Goal: Task Accomplishment & Management: Use online tool/utility

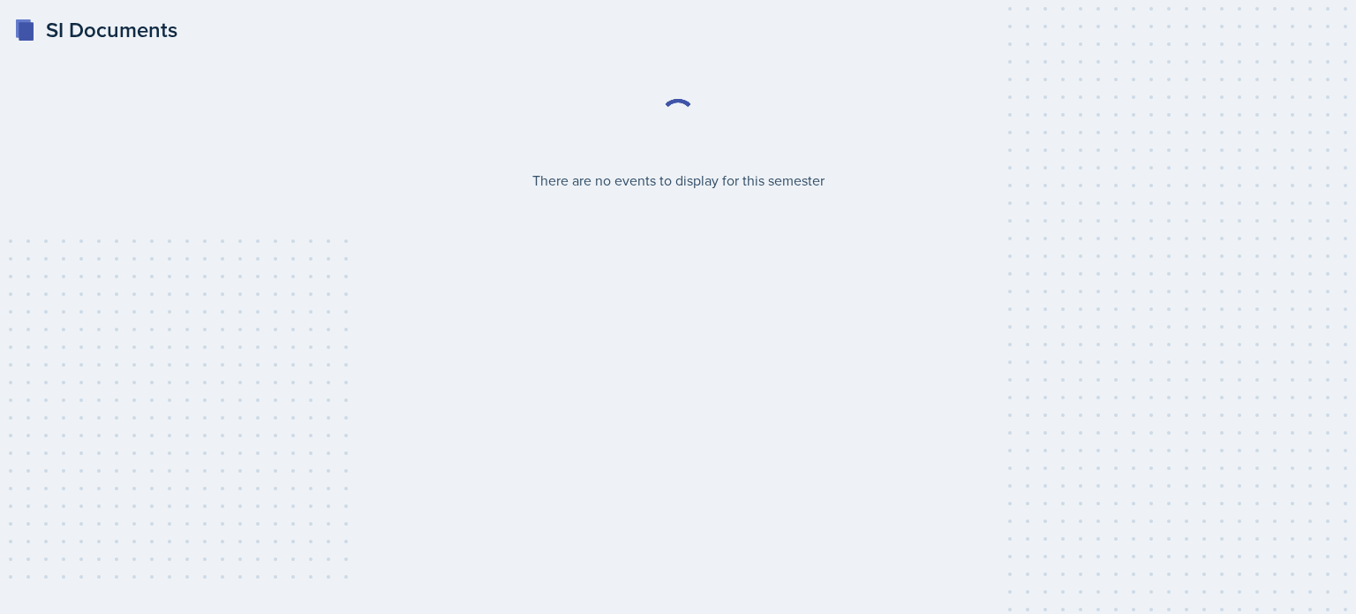
select select "2bed604d-1099-4043-b1bc-2365e8740244"
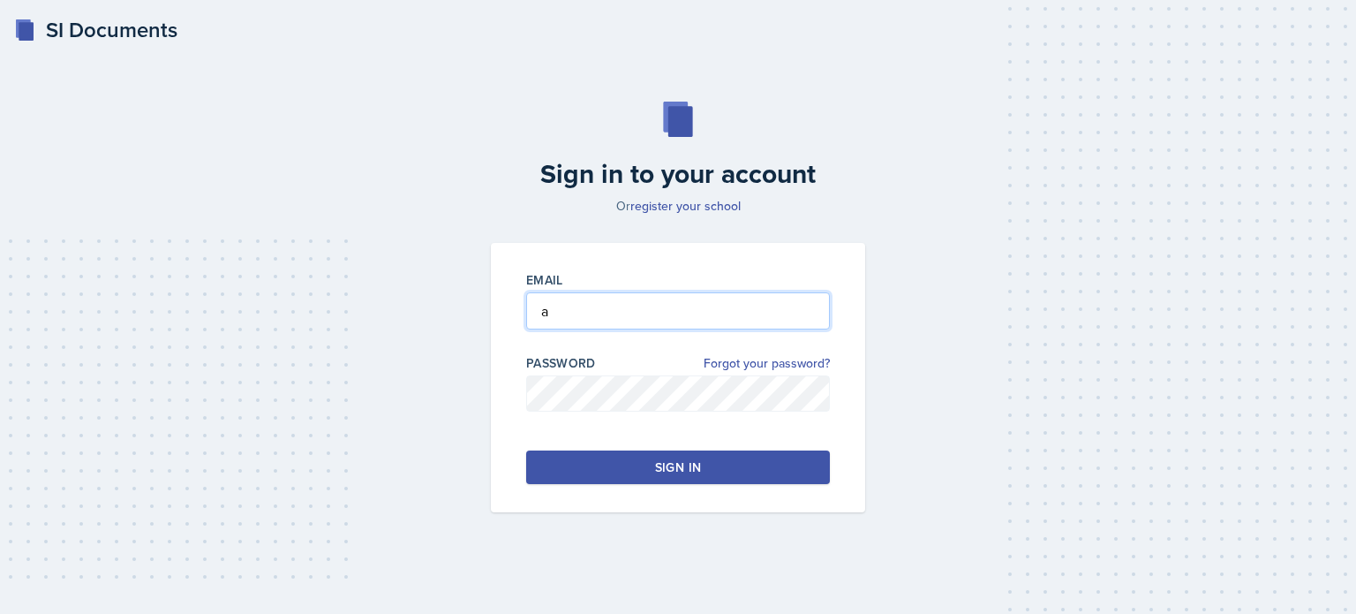
click at [652, 303] on input "a" at bounding box center [678, 310] width 304 height 37
type input "aredd2@kennesaw.edu"
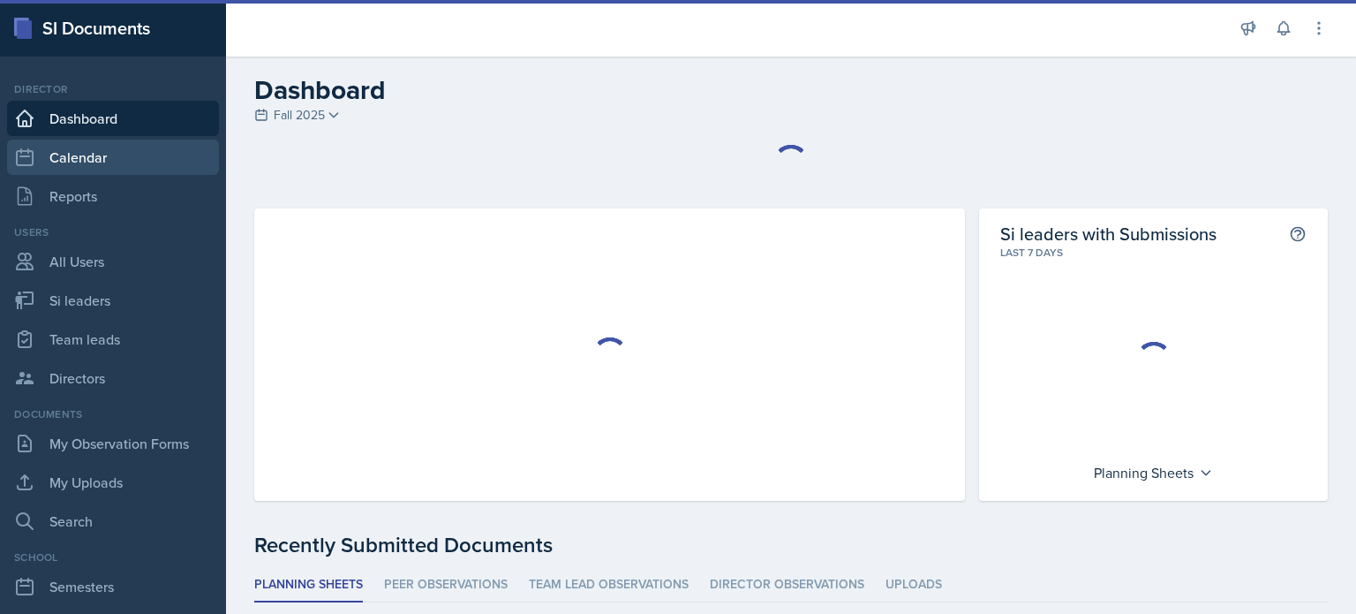
click at [80, 155] on link "Calendar" at bounding box center [113, 156] width 212 height 35
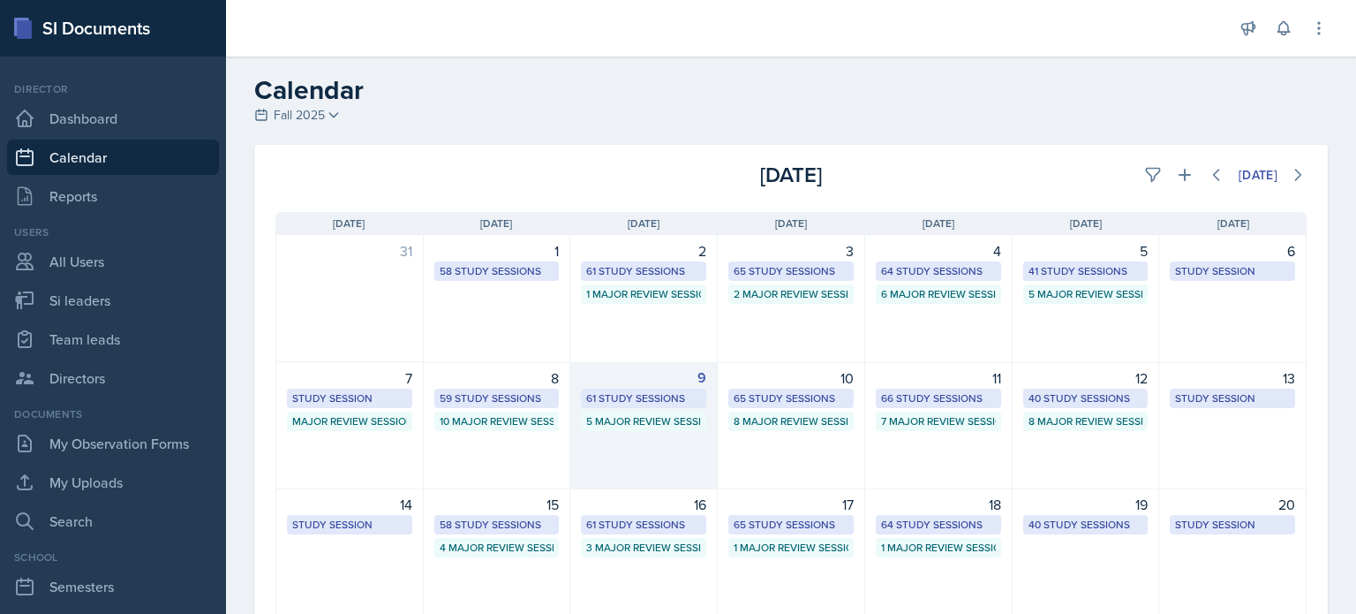
click at [618, 433] on div "9 61 Study Sessions 5 Major Review Sessions" at bounding box center [643, 425] width 147 height 127
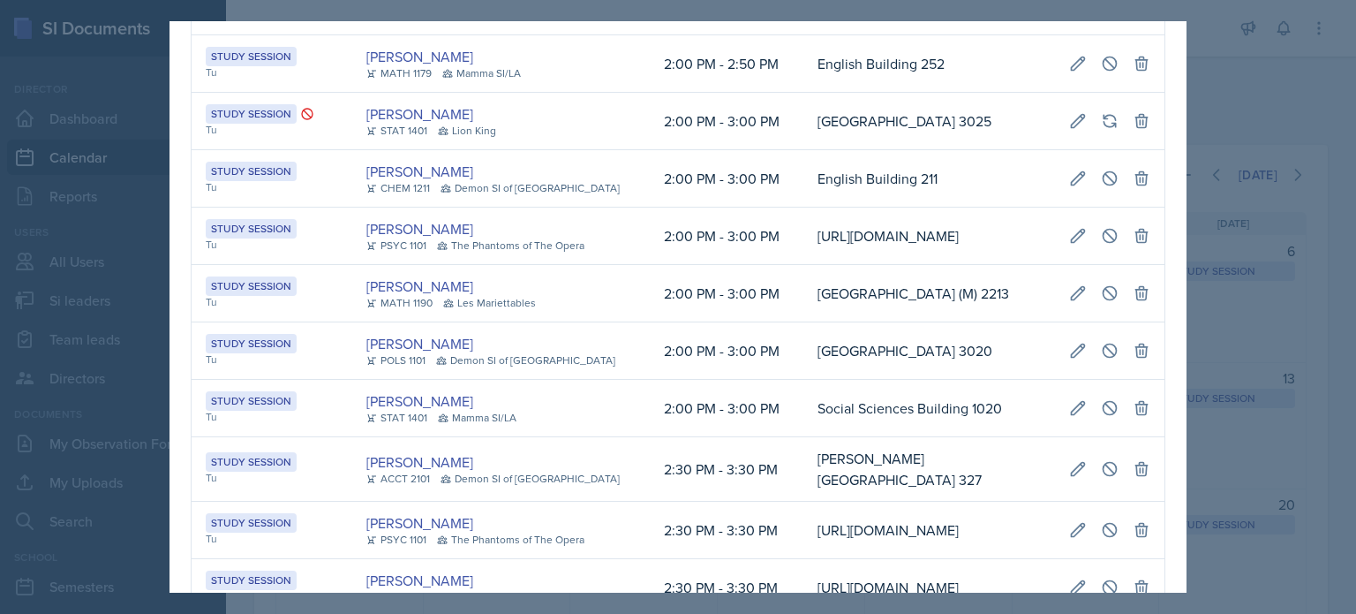
scroll to position [0, 400]
click at [1069, 302] on icon at bounding box center [1078, 293] width 18 height 18
select select "2"
select select "0"
select select "PM"
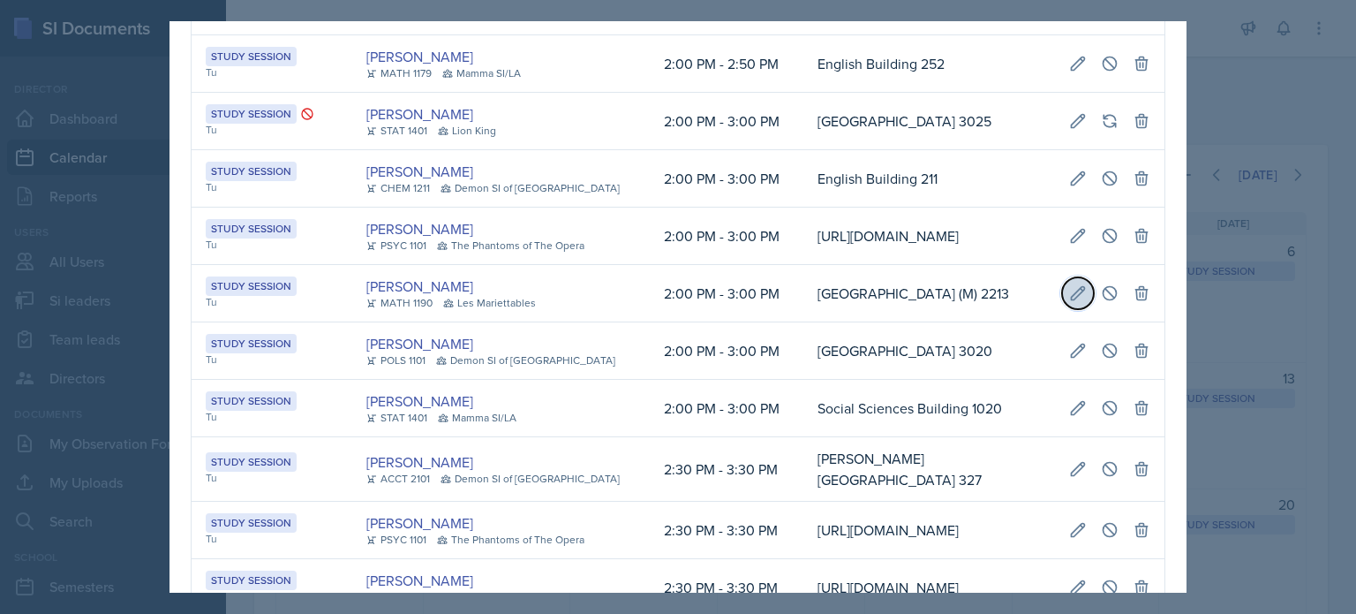
select select "3"
select select "0"
select select "PM"
type input "[GEOGRAPHIC_DATA] (M) 2213"
select select "d66089cd-5ee7-4f89-a345-f1bdd1643066"
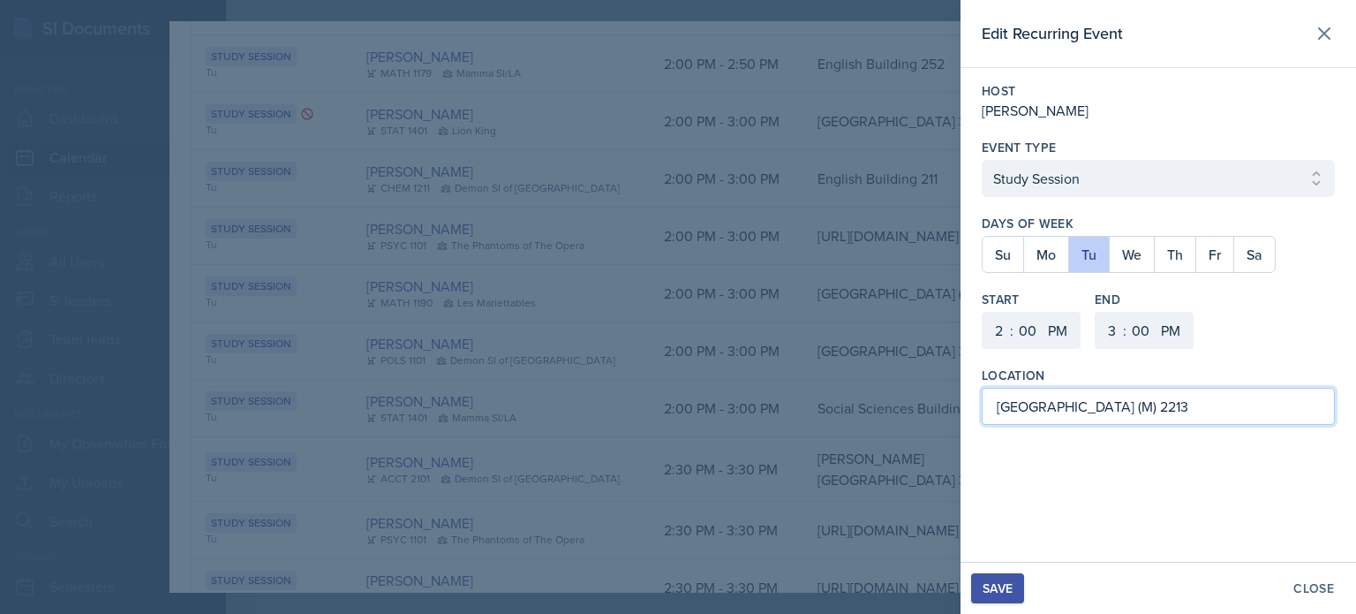
drag, startPoint x: 1165, startPoint y: 402, endPoint x: 1125, endPoint y: 404, distance: 39.8
click at [1125, 404] on input "[GEOGRAPHIC_DATA] (M) 2213" at bounding box center [1158, 406] width 353 height 37
click at [1127, 405] on input "Mathematics Building (M) 209" at bounding box center [1158, 406] width 353 height 37
type input "Mathematics Building (M) 209"
click at [995, 585] on div "Save" at bounding box center [998, 588] width 30 height 14
